Goal: Navigation & Orientation: Find specific page/section

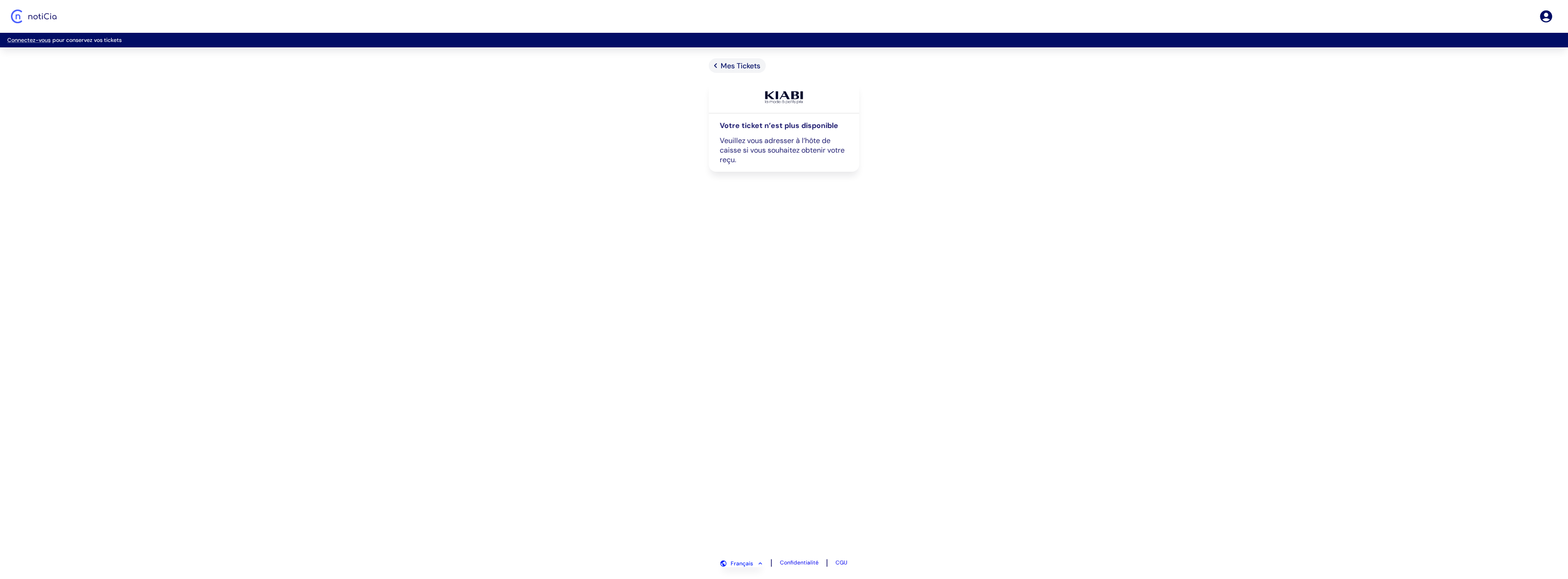
click at [788, 97] on img at bounding box center [784, 97] width 72 height 16
